Goal: Task Accomplishment & Management: Manage account settings

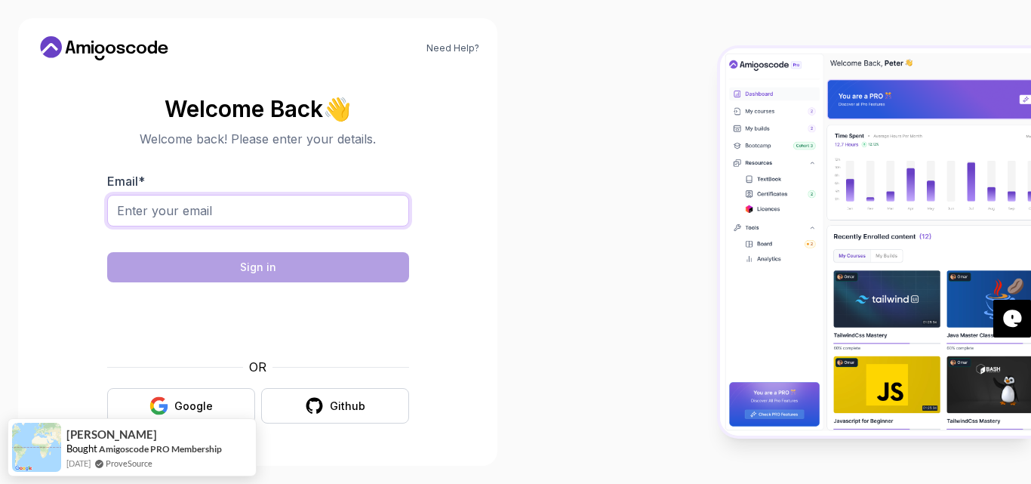
click at [263, 209] on input "Email *" at bounding box center [258, 211] width 302 height 32
type input "[EMAIL_ADDRESS][DOMAIN_NAME]"
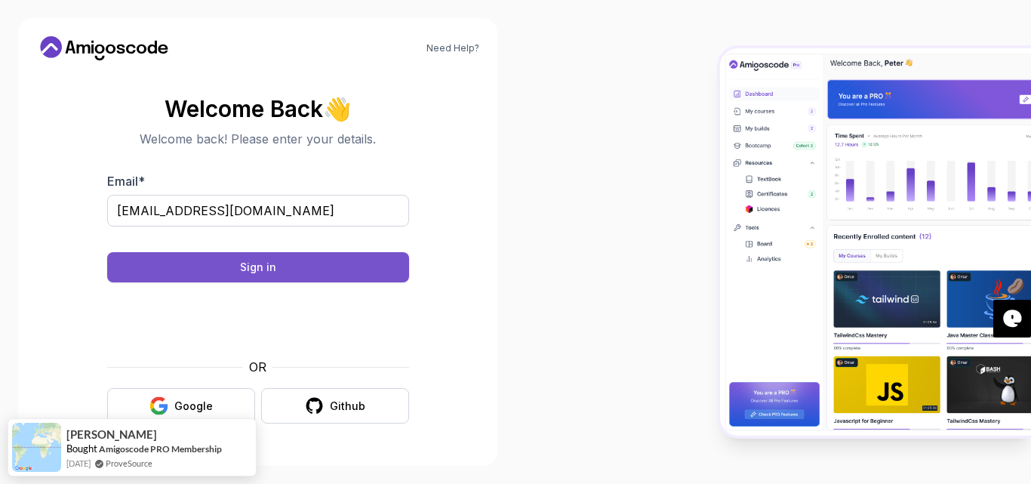
click at [285, 274] on button "Sign in" at bounding box center [258, 267] width 302 height 30
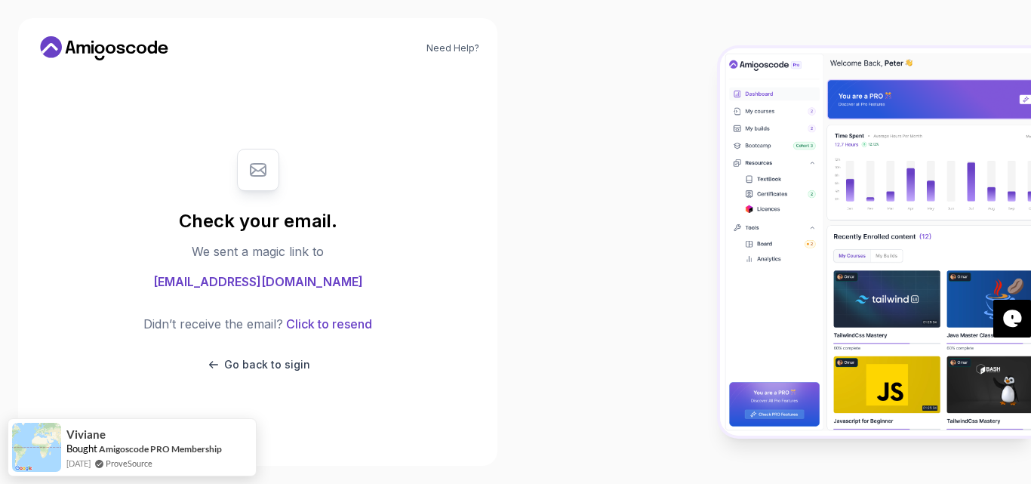
click at [266, 189] on div at bounding box center [258, 170] width 42 height 42
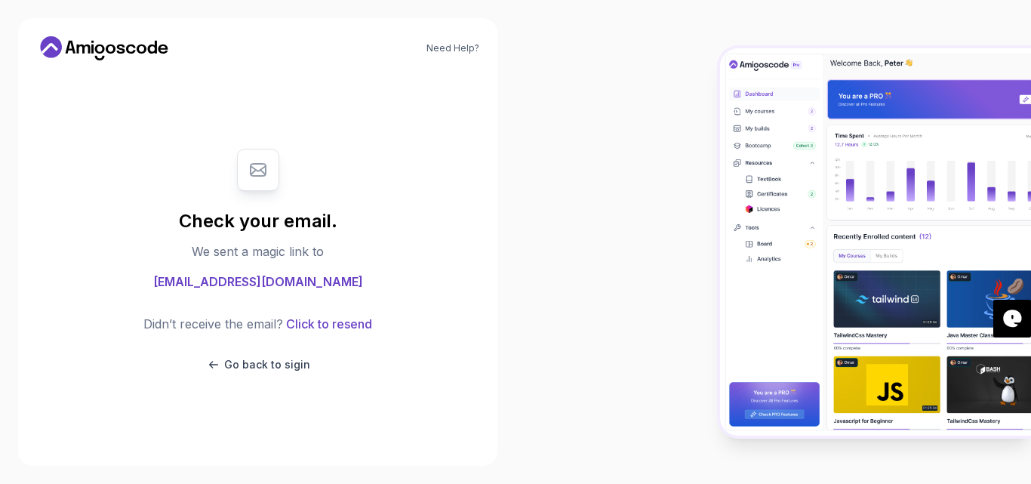
click at [259, 171] on icon at bounding box center [258, 170] width 18 height 18
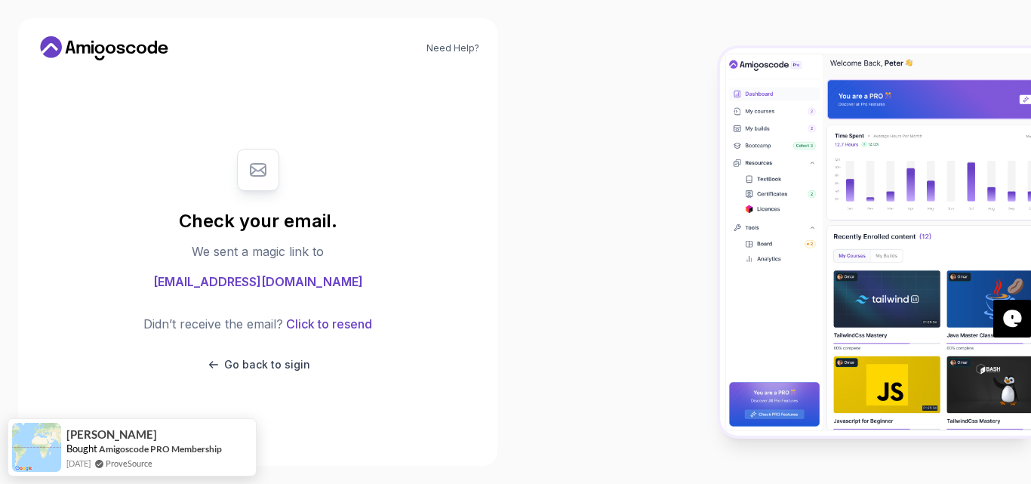
click at [267, 280] on span "[EMAIL_ADDRESS][DOMAIN_NAME]" at bounding box center [258, 281] width 210 height 18
click at [281, 363] on p "Go back to sigin" at bounding box center [267, 364] width 86 height 15
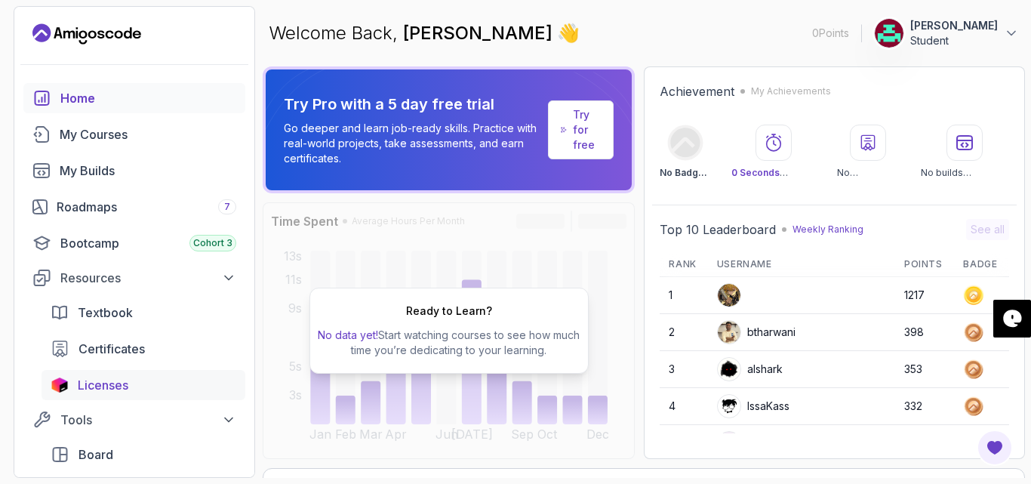
click at [115, 383] on span "Licenses" at bounding box center [103, 385] width 51 height 18
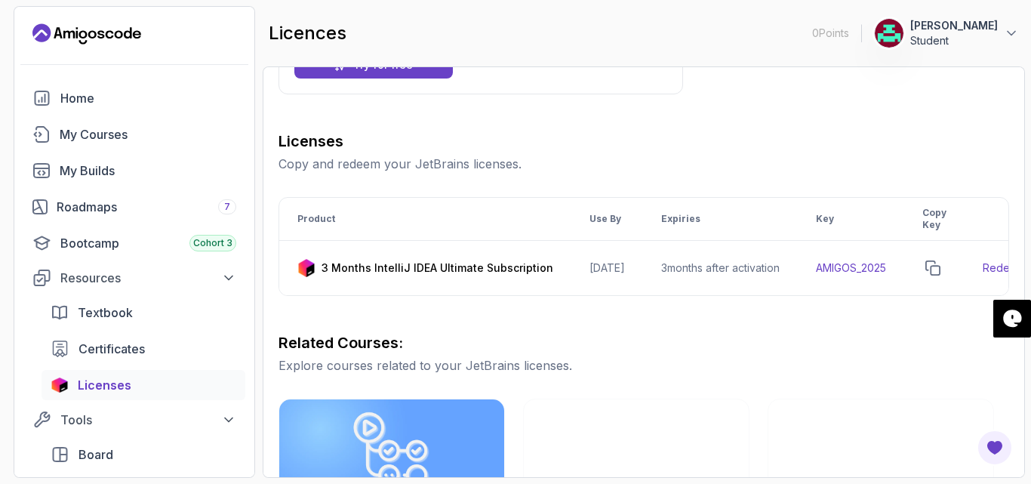
scroll to position [176, 0]
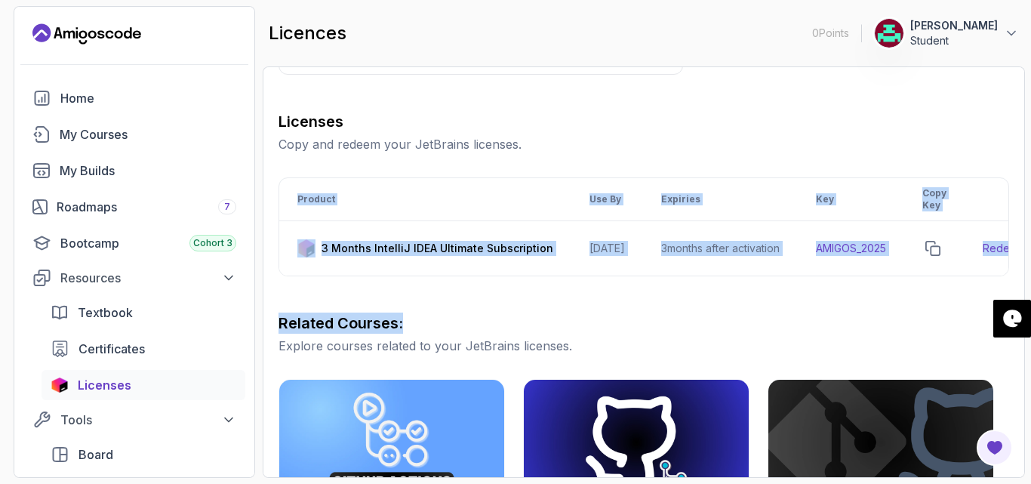
drag, startPoint x: 570, startPoint y: 288, endPoint x: 684, endPoint y: 278, distance: 114.3
click at [684, 278] on div "Licenses Copy and redeem your JetBrains licenses. Product Use By Expiries Key C…" at bounding box center [643, 457] width 731 height 692
click at [653, 297] on div "Licenses Copy and redeem your JetBrains licenses. Product Use By Expiries Key C…" at bounding box center [643, 457] width 731 height 692
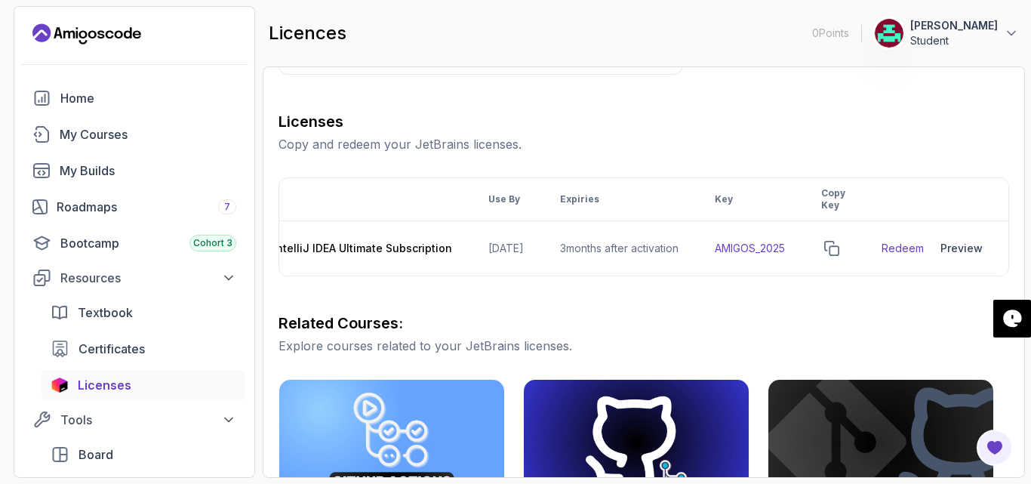
scroll to position [0, 125]
click at [906, 245] on link "Redeem" at bounding box center [902, 248] width 42 height 15
click at [829, 257] on button "copy-button" at bounding box center [831, 248] width 21 height 21
